Goal: Information Seeking & Learning: Learn about a topic

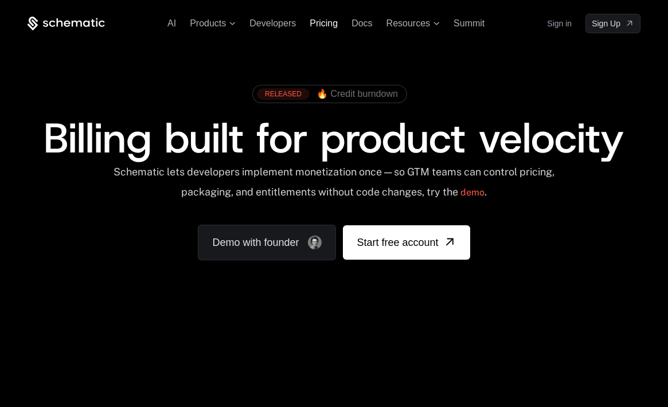
click at [323, 23] on span "Pricing" at bounding box center [323, 23] width 28 height 10
